Goal: Check status: Check status

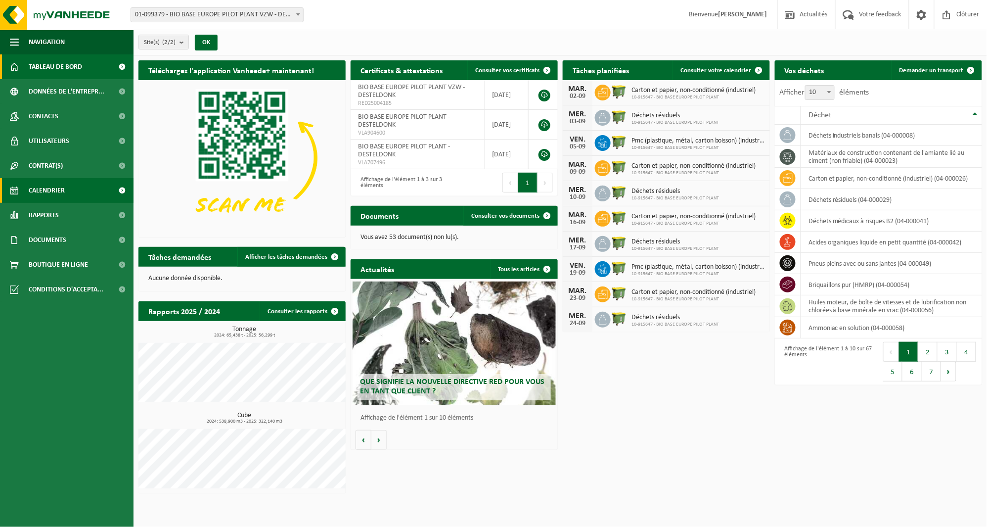
click at [57, 190] on span "Calendrier" at bounding box center [47, 190] width 36 height 25
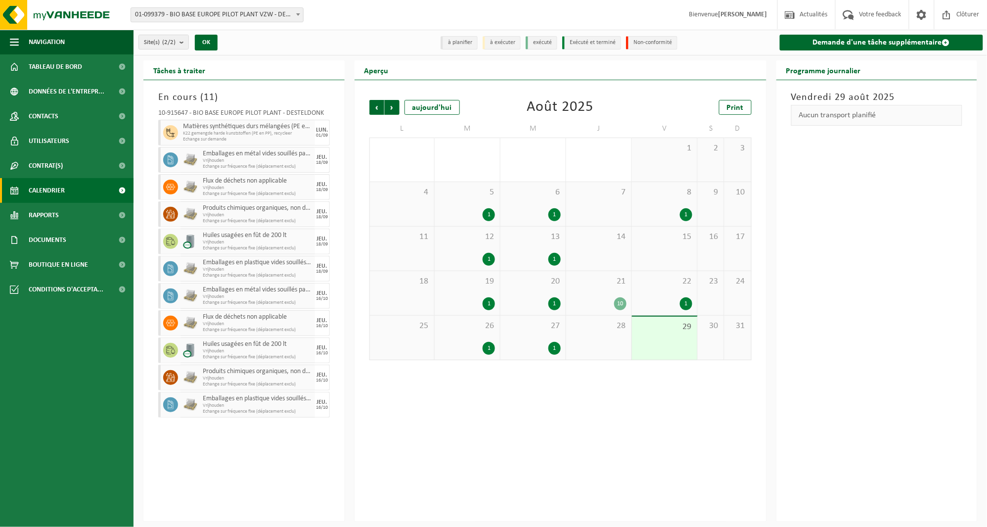
click at [566, 333] on div "28" at bounding box center [598, 338] width 65 height 44
click at [394, 107] on span "Suivant" at bounding box center [392, 107] width 15 height 15
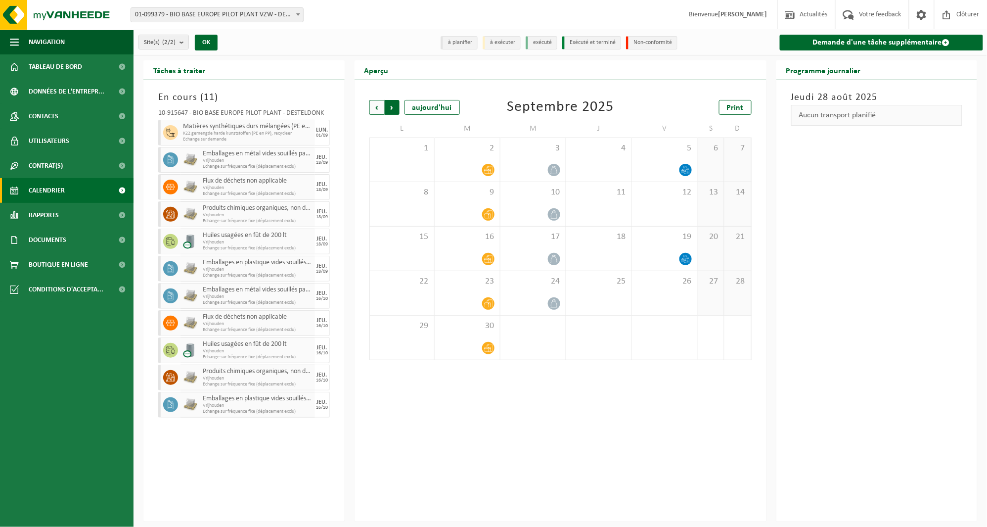
click at [373, 107] on span "Précédent" at bounding box center [376, 107] width 15 height 15
